Goal: Check status: Check status

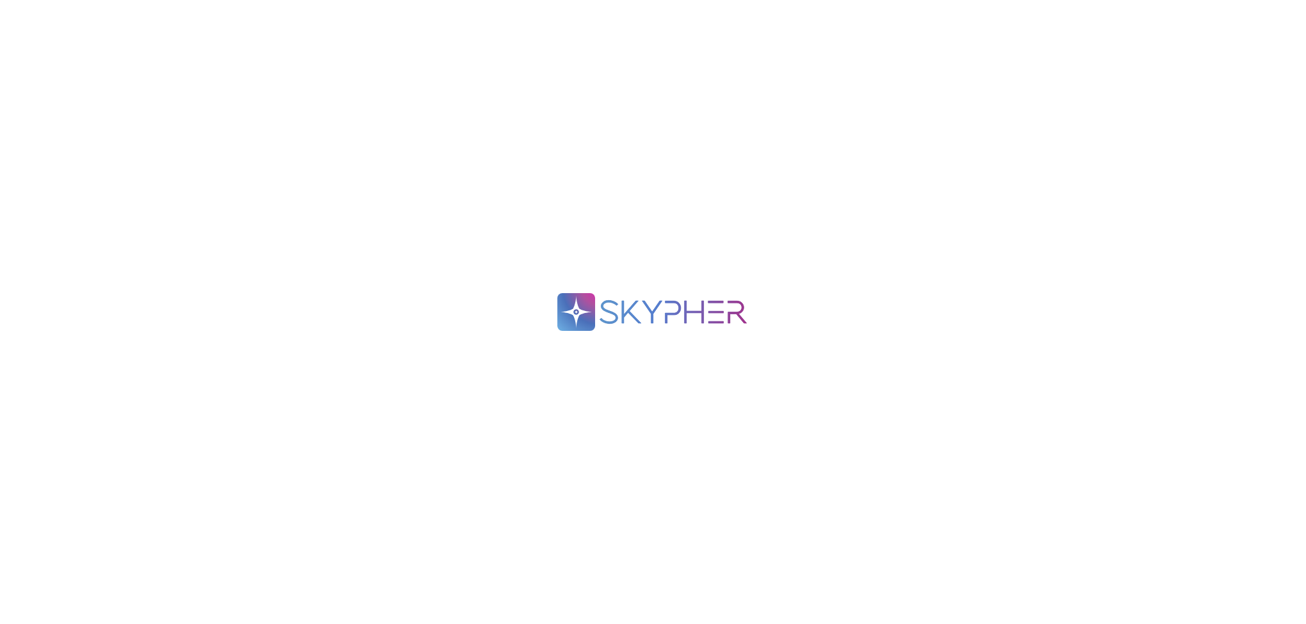
click at [464, 101] on div ".spin { animation: rotate 2s linear infinite; transform-origin: 90px 90px; } @k…" at bounding box center [653, 312] width 1306 height 624
click at [434, 120] on div ".spin { animation: rotate 2s linear infinite; transform-origin: 90px 90px; } @k…" at bounding box center [653, 312] width 1306 height 624
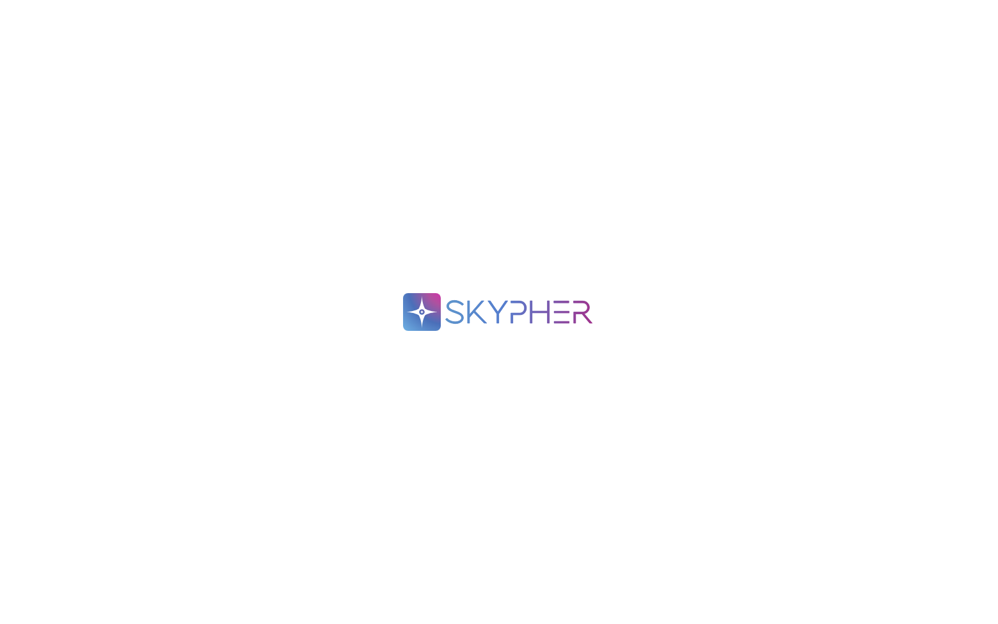
click at [603, 258] on div ".spin { animation: rotate 2s linear infinite; transform-origin: 90px 90px; } @k…" at bounding box center [499, 312] width 998 height 624
